Goal: Task Accomplishment & Management: Manage account settings

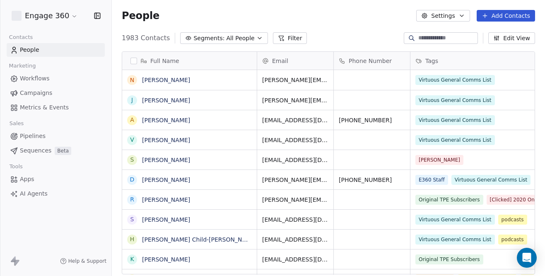
scroll to position [236, 420]
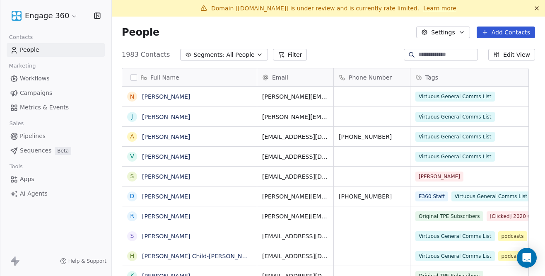
click at [423, 10] on link "Learn more" at bounding box center [439, 8] width 33 height 8
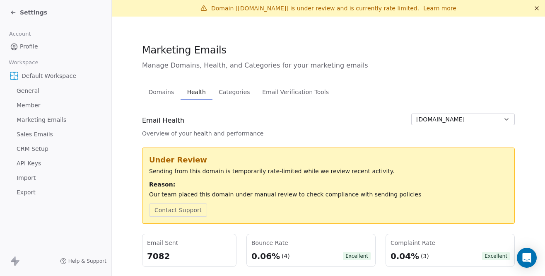
click at [533, 6] on icon at bounding box center [536, 8] width 7 height 7
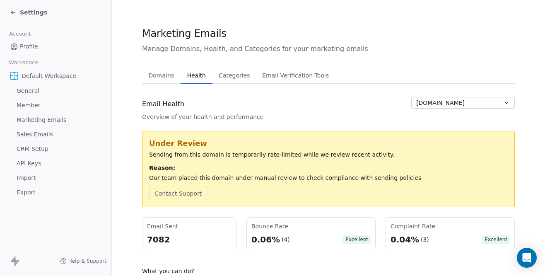
click at [161, 77] on span "Domains" at bounding box center [161, 76] width 32 height 12
click at [185, 74] on span "Health" at bounding box center [196, 76] width 25 height 12
